Goal: Task Accomplishment & Management: Complete application form

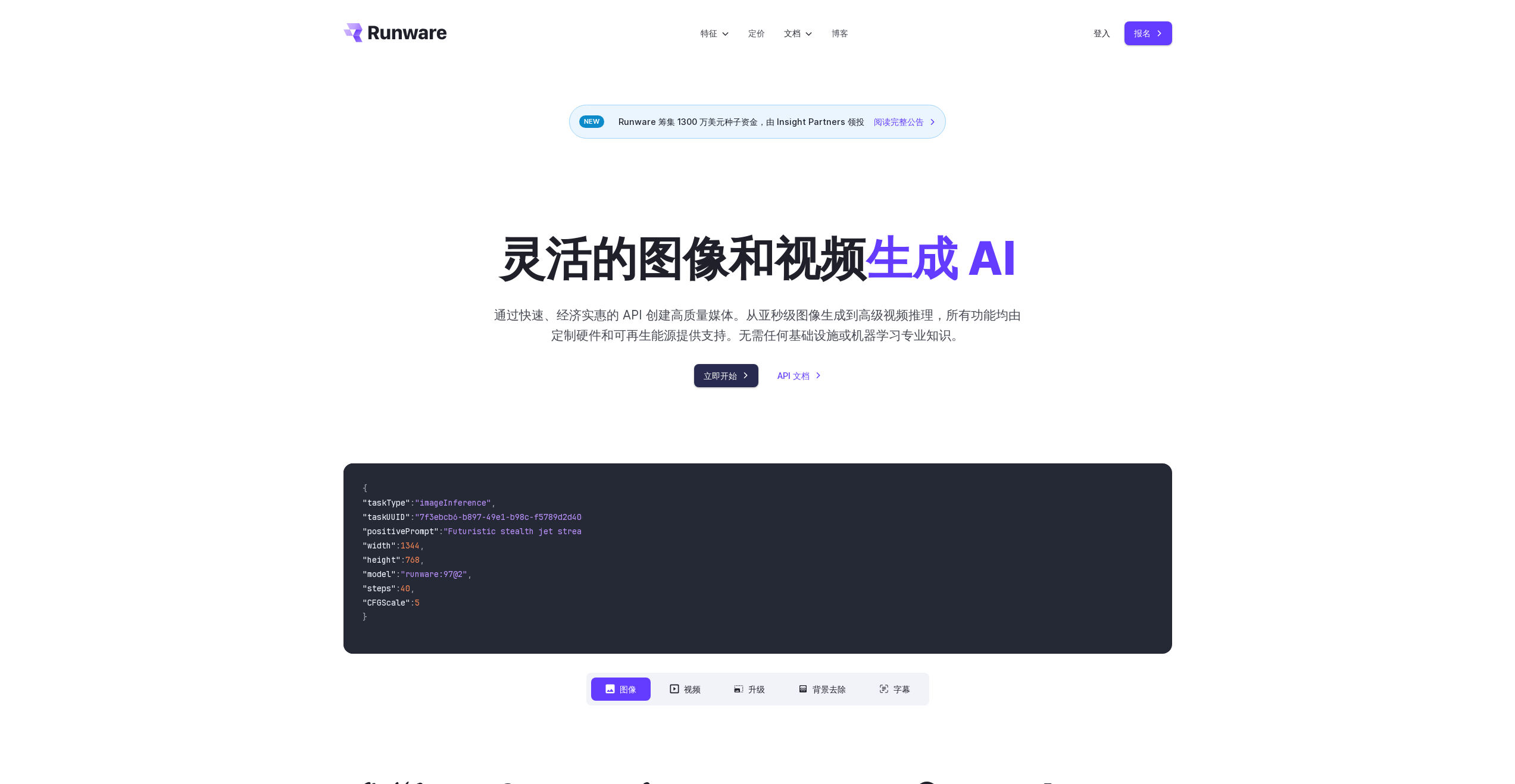
click at [728, 381] on font "立即开始" at bounding box center [720, 375] width 33 height 13
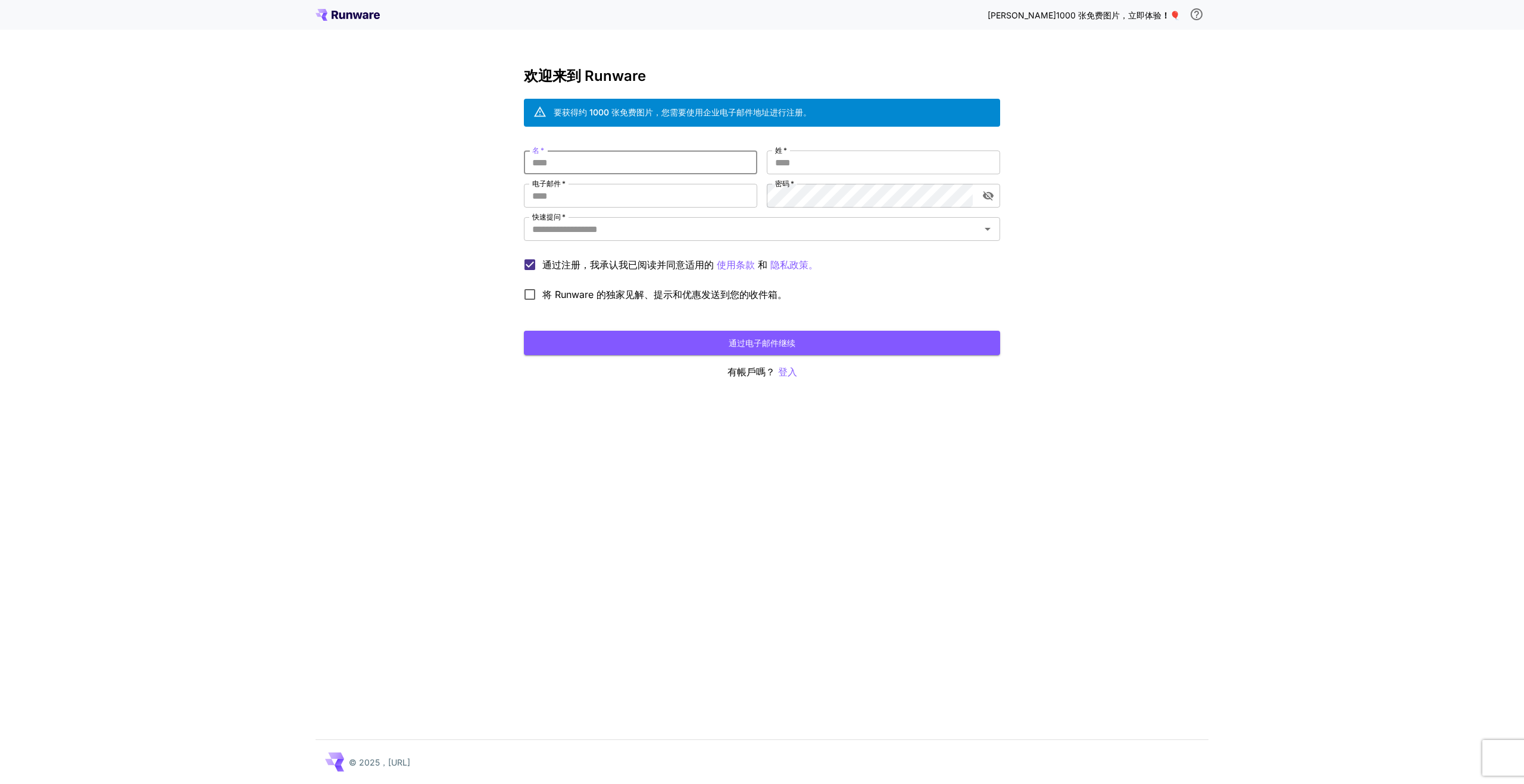
click at [582, 170] on input "名   *" at bounding box center [641, 162] width 234 height 24
